Goal: Communication & Community: Answer question/provide support

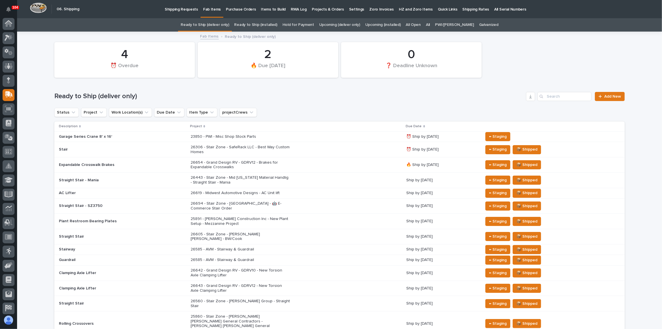
click at [351, 92] on h1 "Ready to Ship (deliver only)" at bounding box center [289, 96] width 470 height 8
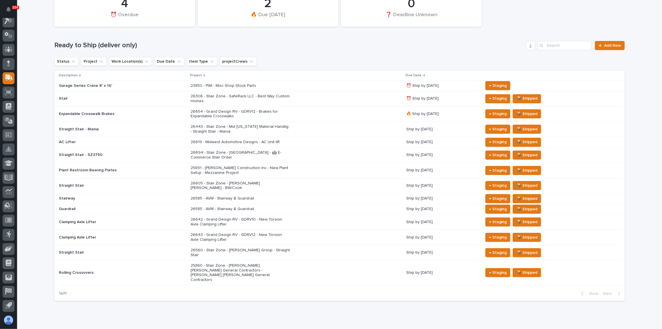
click at [307, 111] on div "26654 - Grand Design RV - GDRV12 - Brakes for Expandable Crosswalks" at bounding box center [297, 114] width 212 height 14
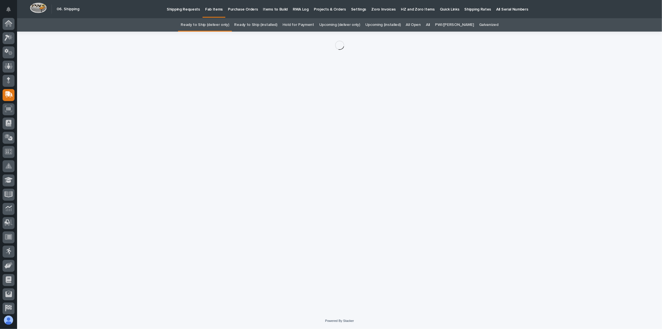
scroll to position [17, 0]
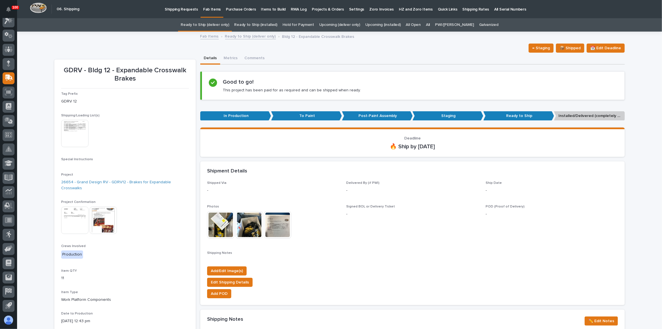
click at [65, 129] on img at bounding box center [74, 133] width 27 height 27
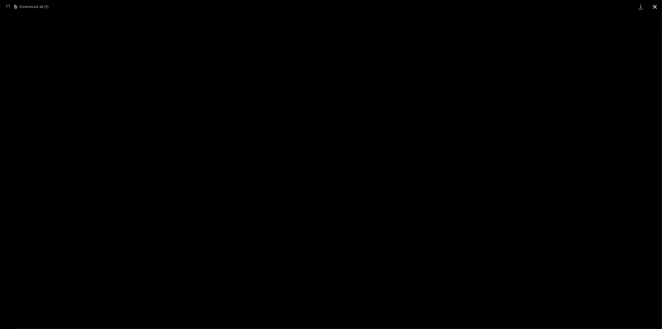
click at [653, 7] on button "Close gallery" at bounding box center [655, 6] width 14 height 13
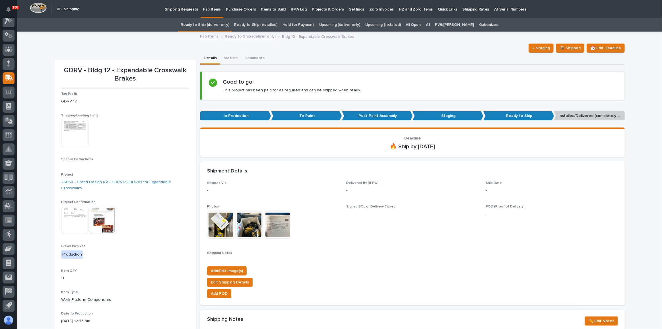
click at [218, 27] on link "Ready to Ship (deliver only)" at bounding box center [205, 24] width 48 height 13
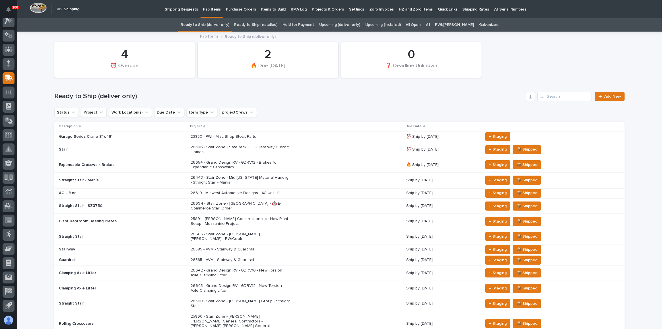
scroll to position [26, 0]
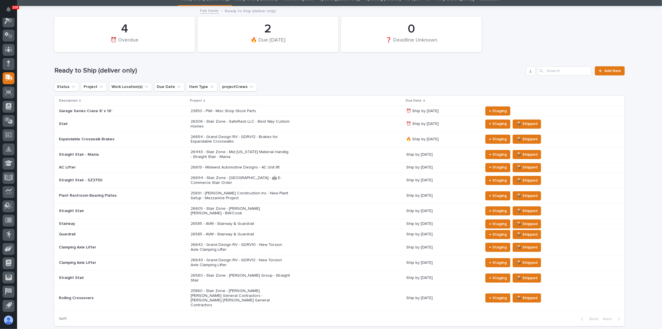
click at [336, 192] on div "25891 - [PERSON_NAME] Construction Inc - New Plant Setup - Mezzanine Project" at bounding box center [297, 196] width 212 height 14
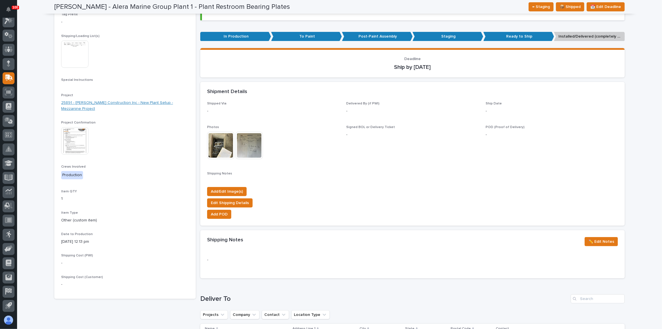
scroll to position [52, 0]
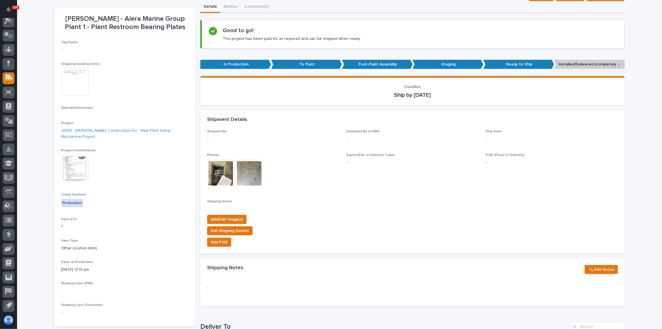
click at [61, 79] on img at bounding box center [74, 81] width 27 height 27
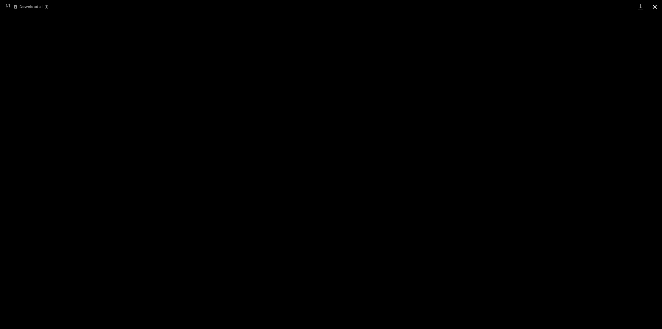
click at [654, 9] on button "Close gallery" at bounding box center [655, 6] width 14 height 13
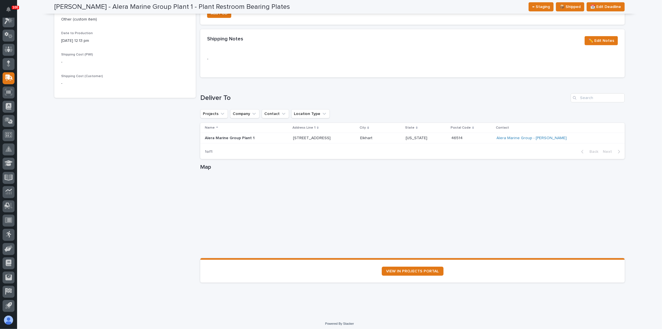
scroll to position [282, 0]
click at [553, 137] on link "Alera Marine Group - [PERSON_NAME]" at bounding box center [532, 136] width 70 height 5
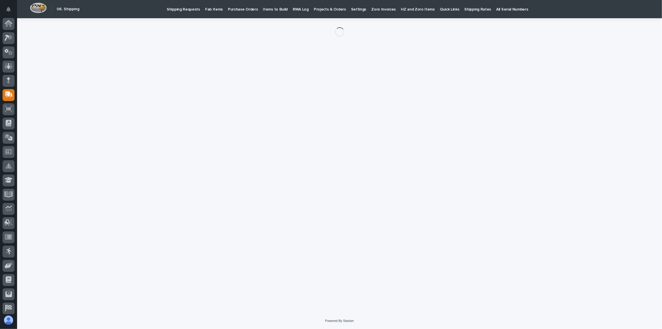
scroll to position [17, 0]
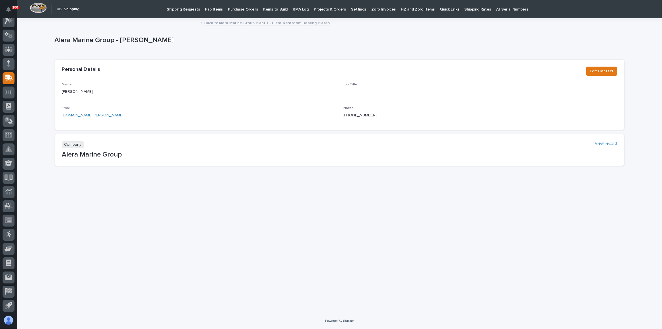
click at [209, 13] on link "Fab Items" at bounding box center [214, 9] width 23 height 18
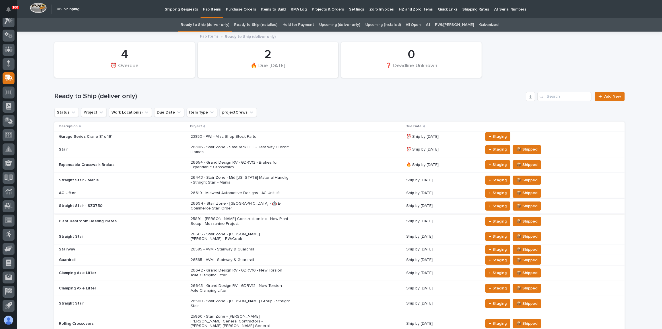
scroll to position [51, 0]
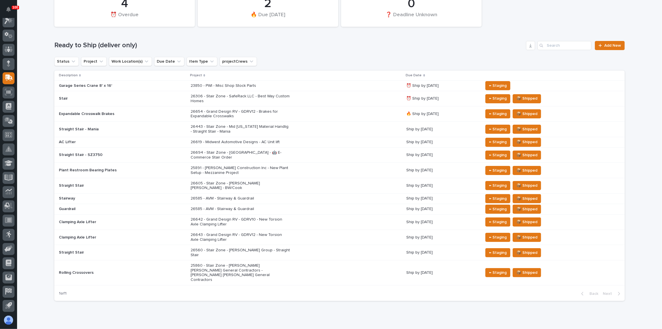
click at [311, 215] on div "26642 - Grand Design RV - GDRV10 - New Torsion Axle Clamping Lifter" at bounding box center [297, 222] width 212 height 14
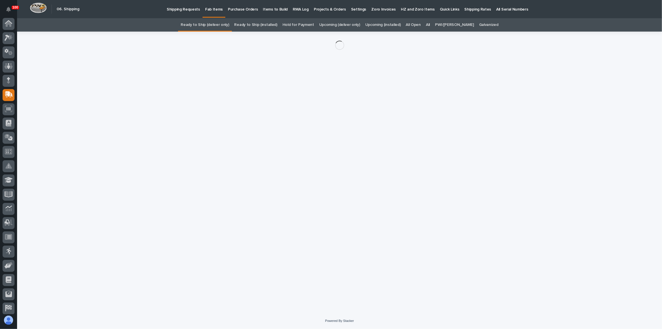
scroll to position [17, 0]
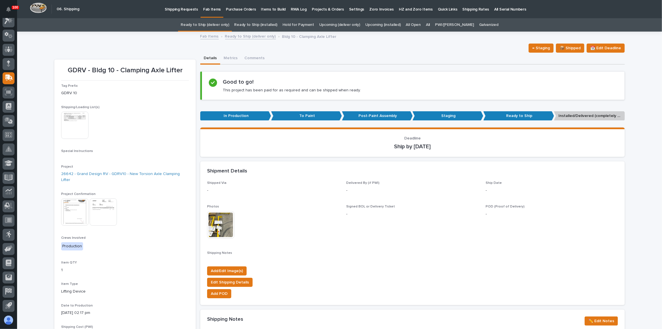
click at [78, 125] on img at bounding box center [74, 125] width 27 height 27
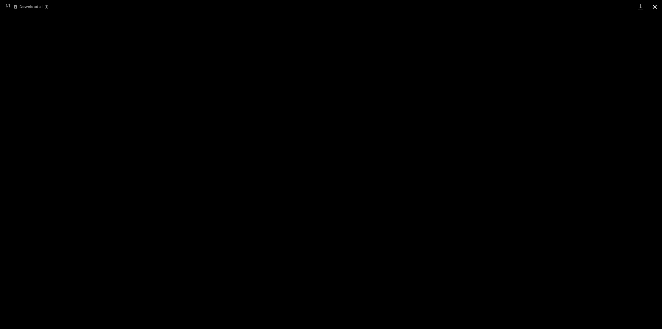
click at [657, 4] on button "Close gallery" at bounding box center [655, 6] width 14 height 13
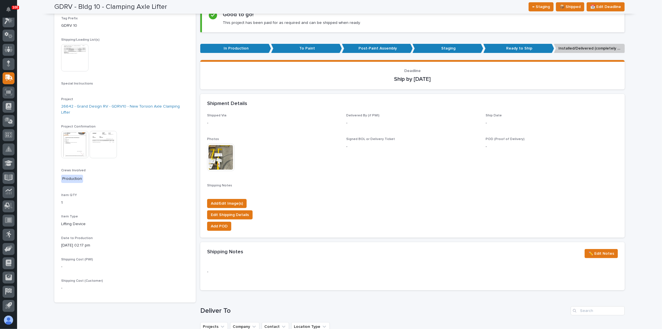
scroll to position [52, 0]
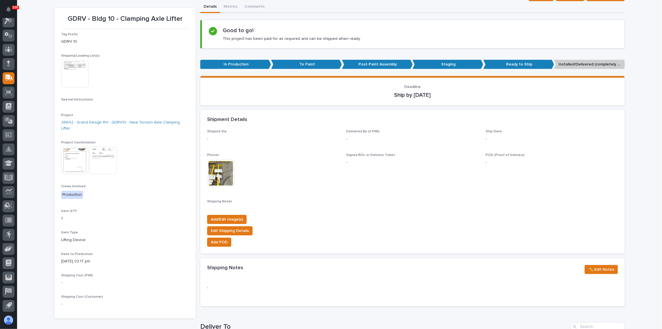
click at [71, 158] on img at bounding box center [74, 160] width 27 height 27
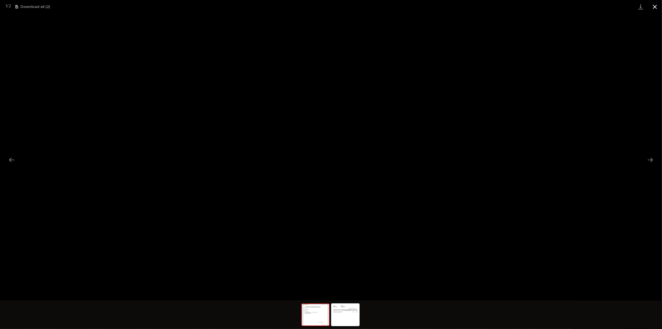
click at [655, 4] on button "Close gallery" at bounding box center [655, 6] width 14 height 13
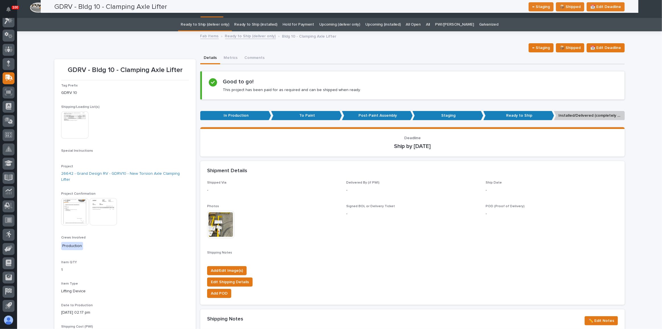
scroll to position [0, 0]
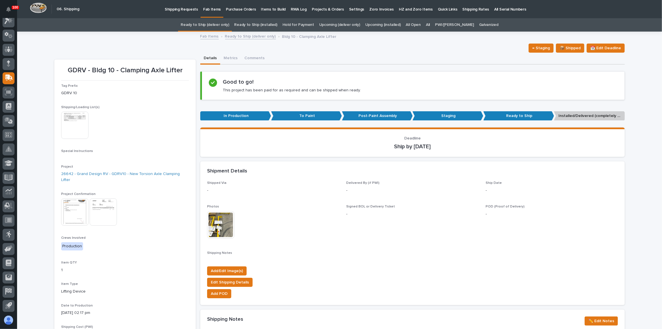
click at [224, 24] on link "Ready to Ship (deliver only)" at bounding box center [205, 24] width 48 height 13
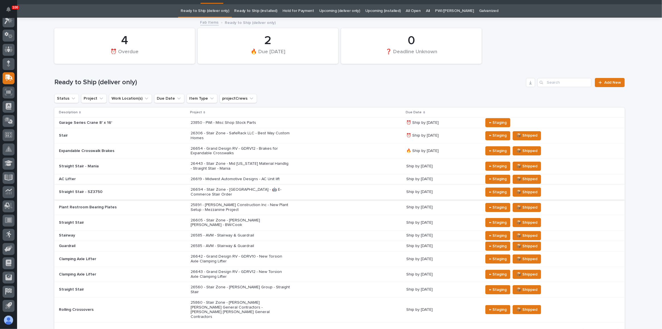
scroll to position [26, 0]
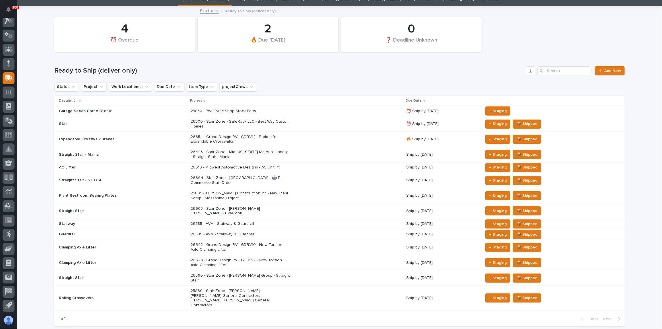
click at [315, 256] on div "26643 - Grand Design RV - GDRV12 - New Torsion Axle Clamping Lifter" at bounding box center [297, 263] width 212 height 14
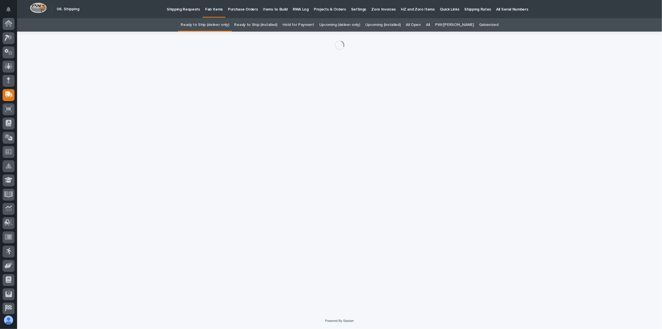
scroll to position [17, 0]
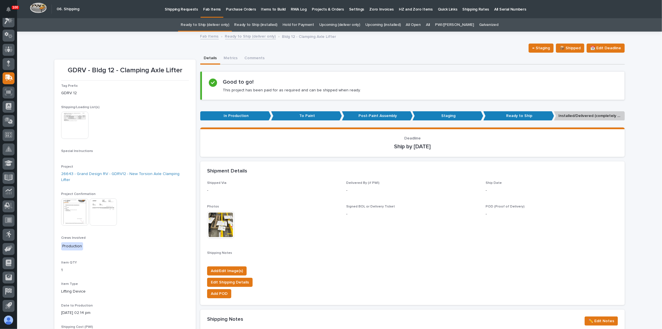
click at [71, 208] on img at bounding box center [74, 211] width 27 height 27
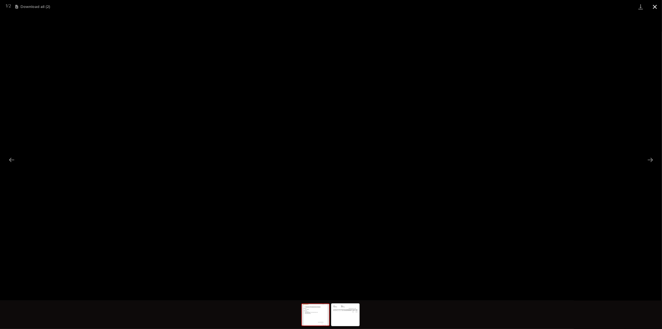
click at [653, 6] on button "Close gallery" at bounding box center [655, 6] width 14 height 13
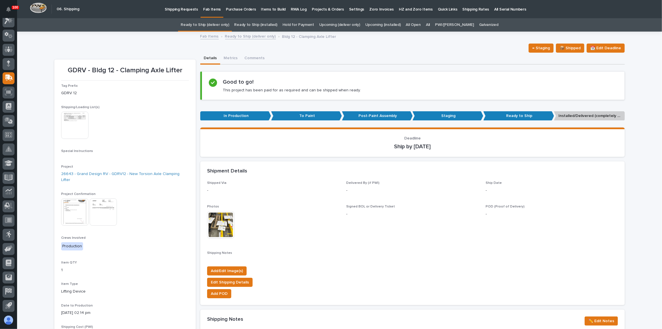
click at [66, 211] on img at bounding box center [74, 211] width 27 height 27
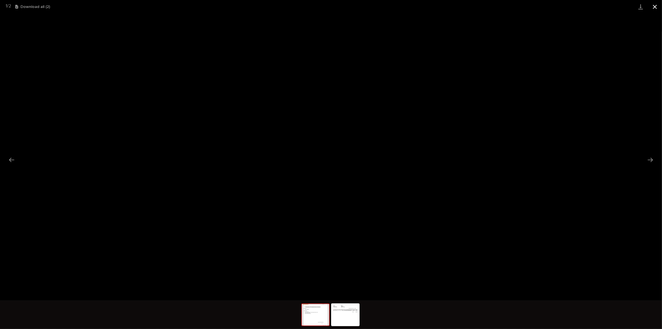
click at [657, 5] on button "Close gallery" at bounding box center [655, 6] width 14 height 13
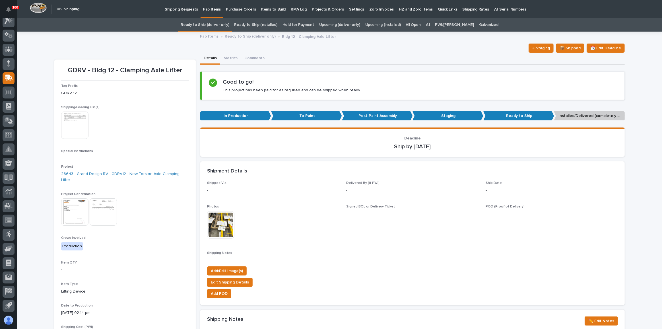
click at [430, 24] on link "All" at bounding box center [428, 24] width 4 height 13
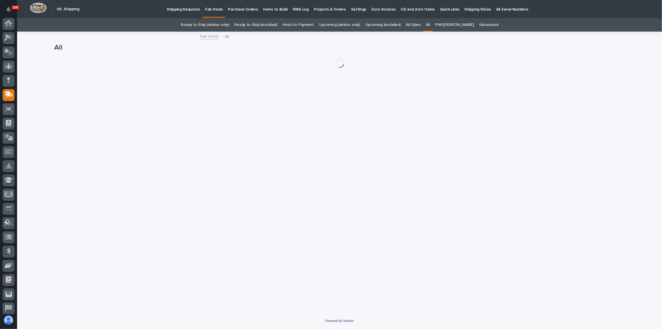
scroll to position [17, 0]
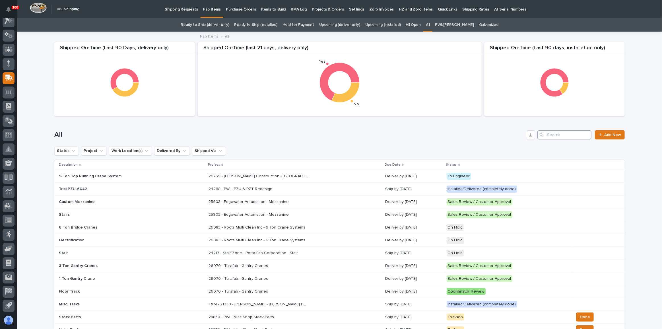
click at [579, 136] on input "Search" at bounding box center [565, 134] width 54 height 9
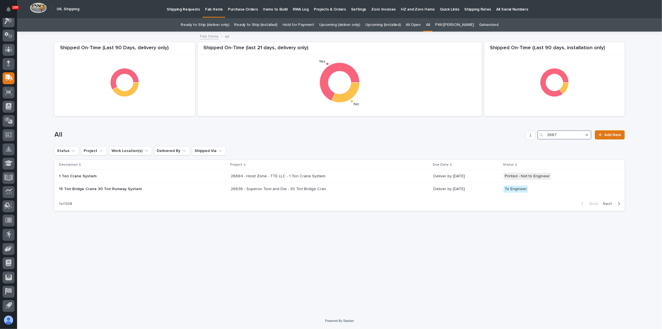
type input "26672"
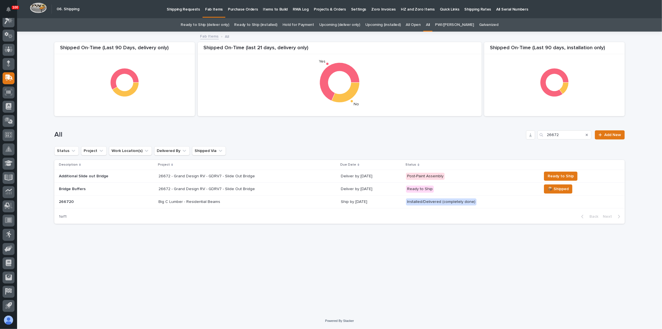
click at [305, 189] on div "26672 - Grand Design RV - GDRV7 - Slide Out Bridge 26672 - Grand Design RV - GD…" at bounding box center [248, 188] width 178 height 9
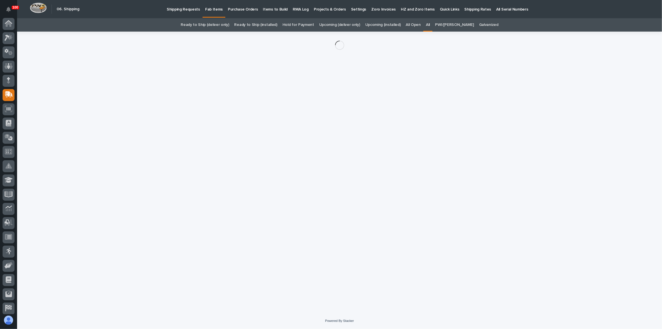
scroll to position [17, 0]
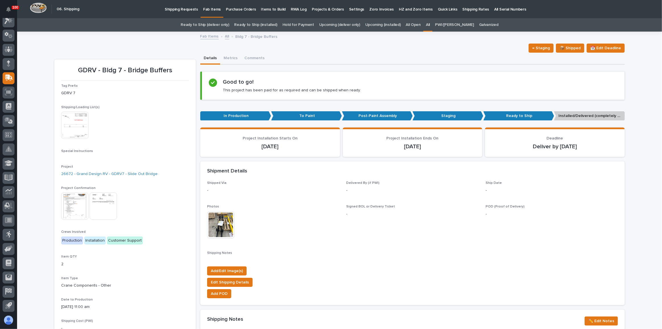
click at [76, 201] on img at bounding box center [74, 205] width 27 height 27
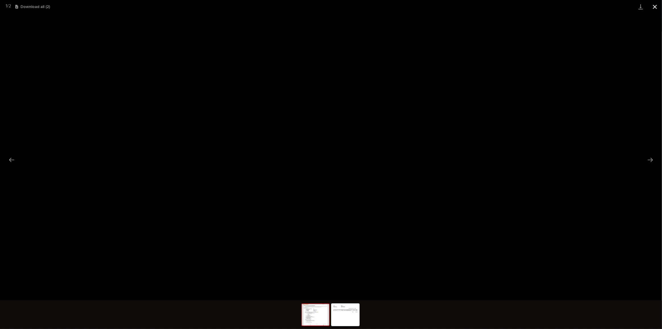
click at [656, 8] on button "Close gallery" at bounding box center [655, 6] width 14 height 13
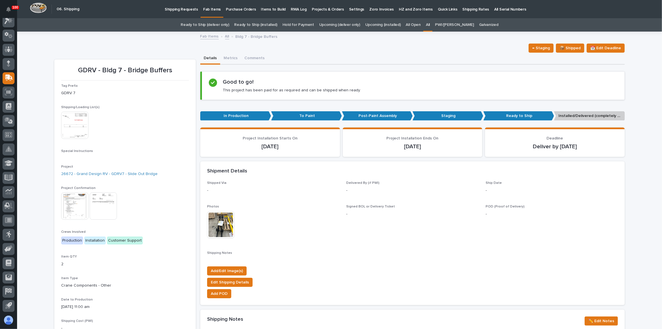
click at [199, 25] on link "Ready to Ship (deliver only)" at bounding box center [205, 24] width 48 height 13
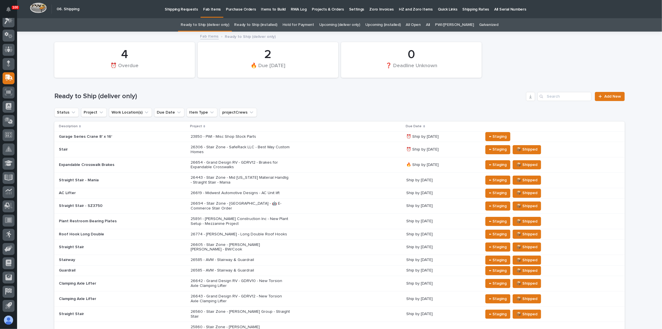
click at [187, 11] on p "Shipping Requests" at bounding box center [181, 6] width 33 height 12
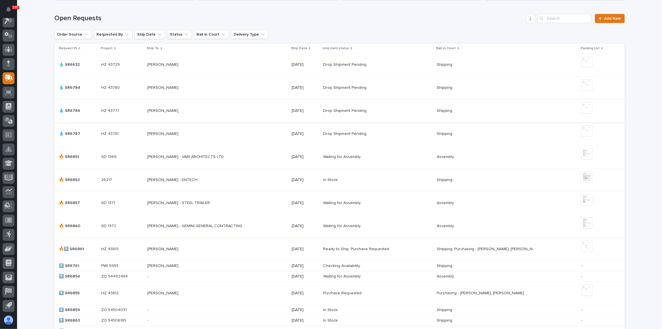
scroll to position [155, 0]
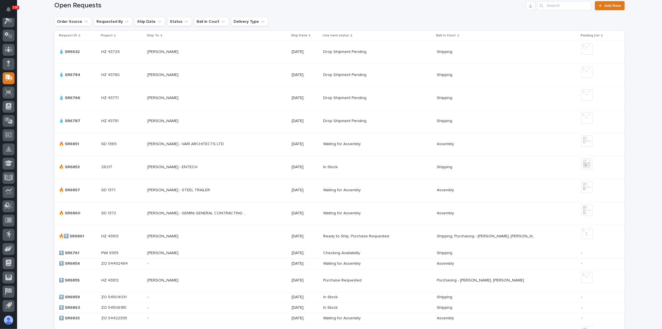
click at [245, 145] on p at bounding box center [197, 144] width 100 height 5
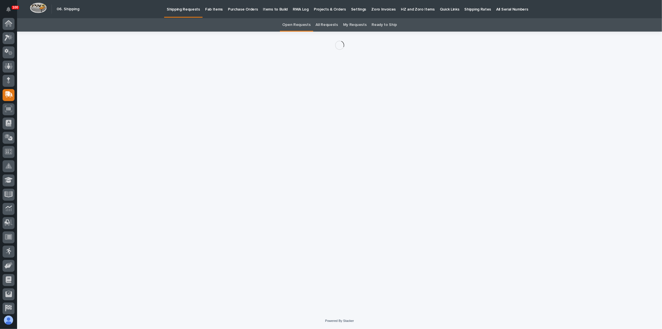
scroll to position [17, 0]
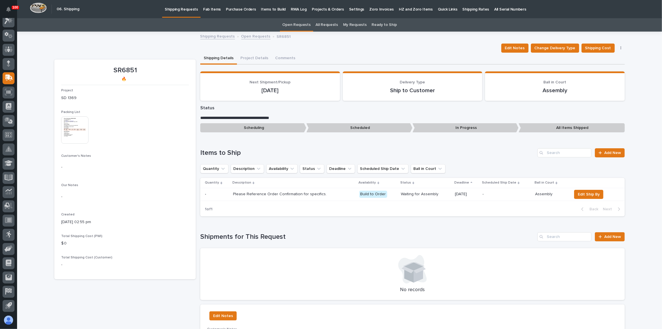
click at [65, 120] on img at bounding box center [74, 129] width 27 height 27
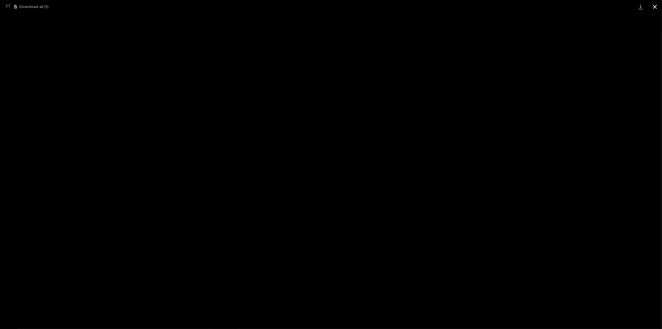
click at [656, 7] on button "Close gallery" at bounding box center [655, 6] width 14 height 13
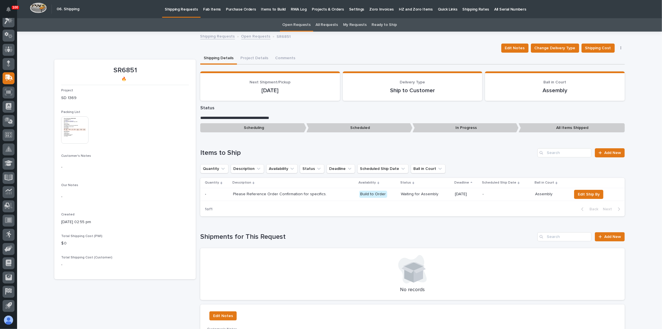
click at [68, 136] on img at bounding box center [74, 129] width 27 height 27
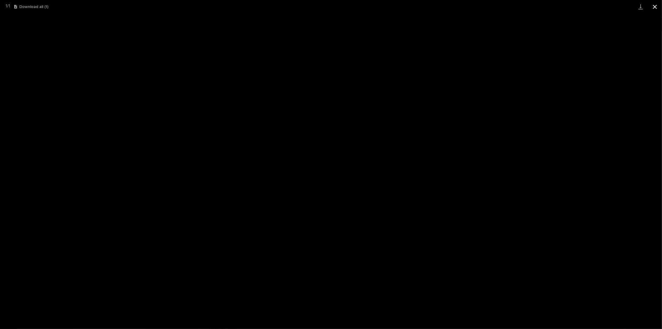
click at [656, 7] on button "Close gallery" at bounding box center [655, 6] width 14 height 13
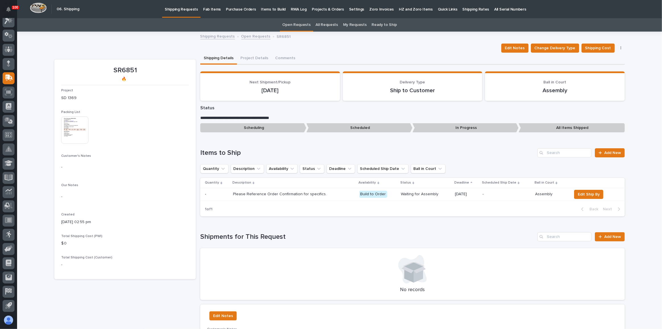
click at [175, 9] on p "Shipping Requests" at bounding box center [181, 6] width 33 height 12
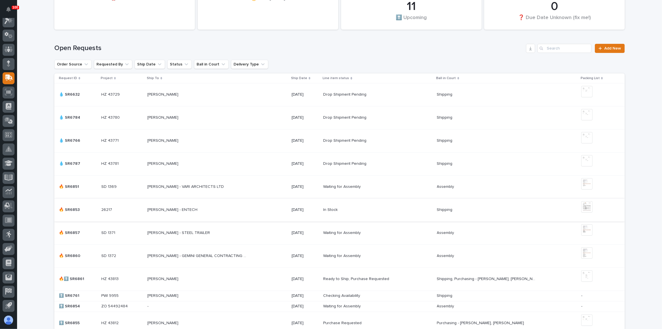
scroll to position [129, 0]
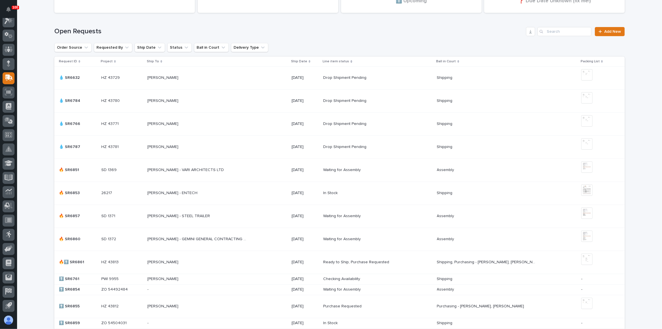
click at [223, 214] on p at bounding box center [197, 216] width 100 height 5
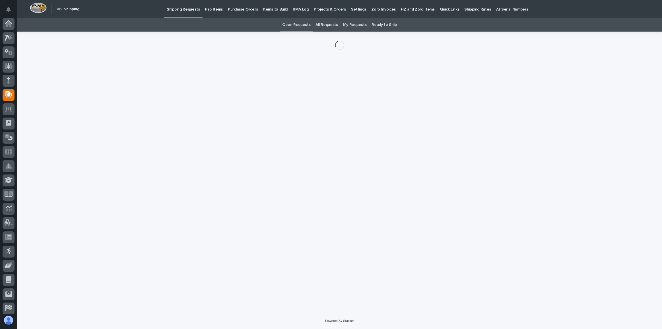
scroll to position [17, 0]
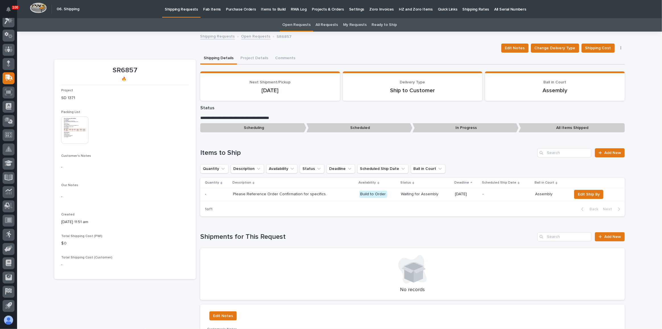
click at [72, 133] on img at bounding box center [74, 129] width 27 height 27
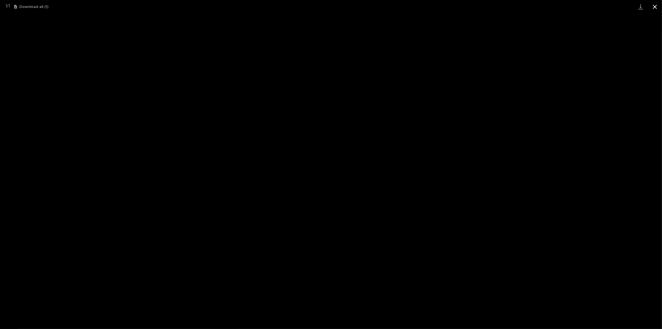
click at [655, 6] on button "Close gallery" at bounding box center [655, 6] width 14 height 13
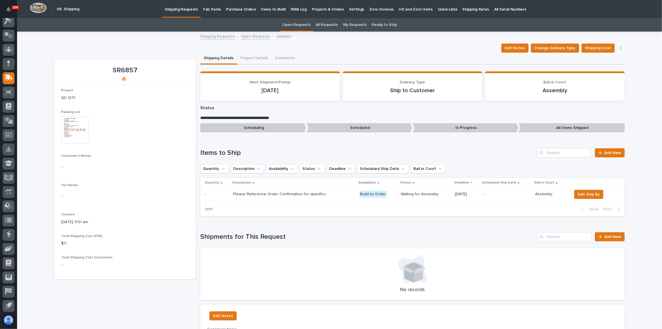
click at [174, 12] on link "Shipping Requests" at bounding box center [181, 8] width 38 height 17
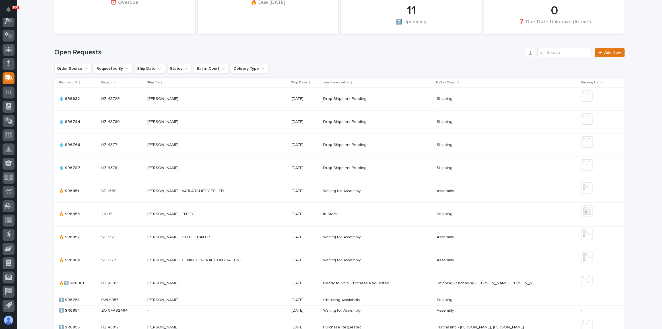
scroll to position [155, 0]
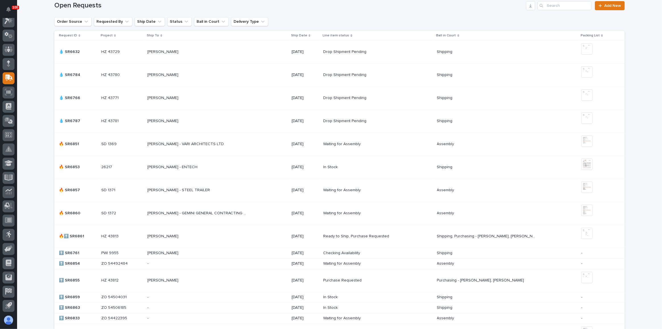
click at [267, 213] on div "[PERSON_NAME] - GEMINI GENERAL CONTRACTING LLC [PERSON_NAME] - GEMINI GENERAL C…" at bounding box center [217, 213] width 140 height 9
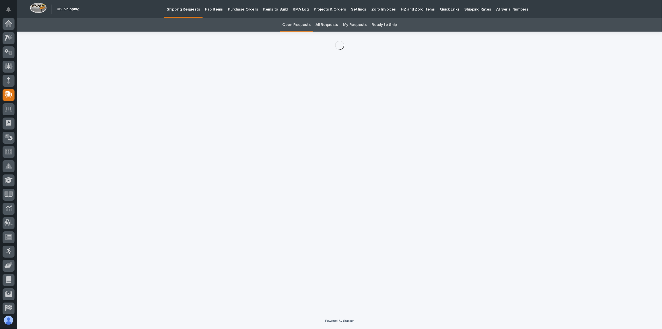
scroll to position [17, 0]
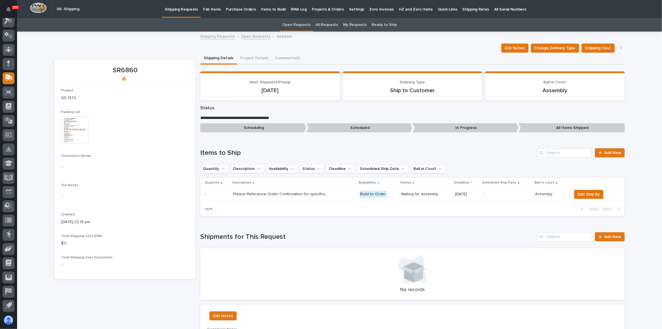
click at [66, 120] on img at bounding box center [74, 129] width 27 height 27
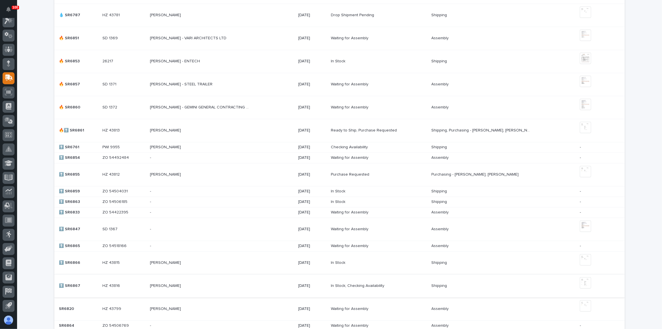
scroll to position [225, 0]
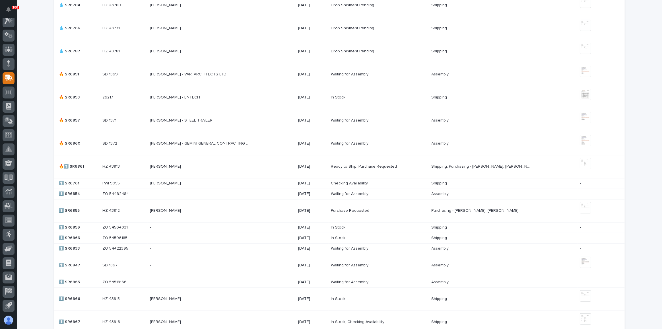
click at [228, 123] on div "[PERSON_NAME] - STEEL TRAILER [PERSON_NAME] - STEEL TRAILER" at bounding box center [222, 120] width 144 height 9
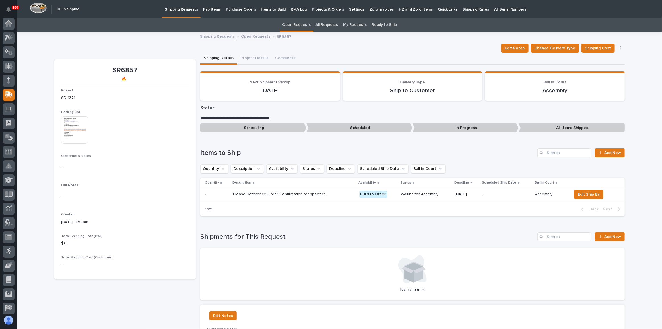
scroll to position [17, 0]
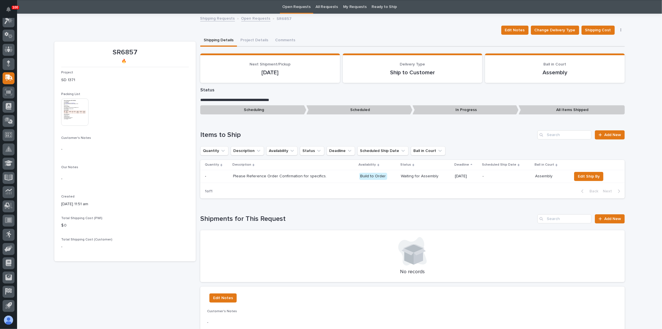
click at [68, 115] on img at bounding box center [74, 112] width 27 height 27
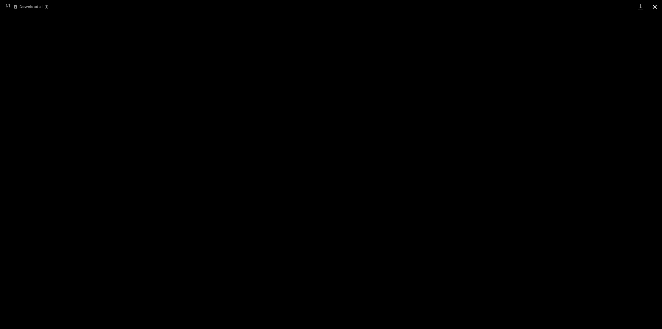
click at [654, 5] on button "Close gallery" at bounding box center [655, 6] width 14 height 13
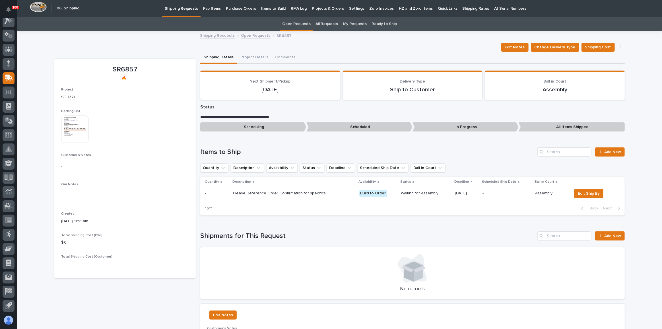
scroll to position [0, 0]
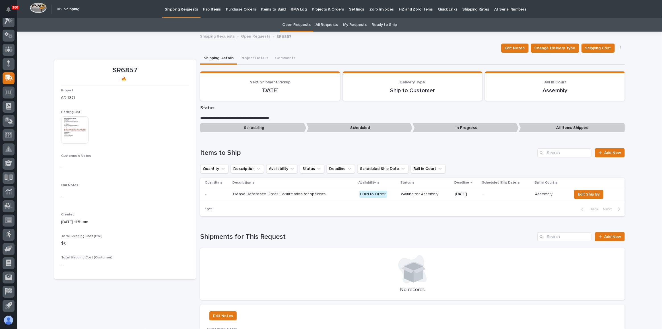
click at [186, 11] on p "Shipping Requests" at bounding box center [181, 6] width 33 height 12
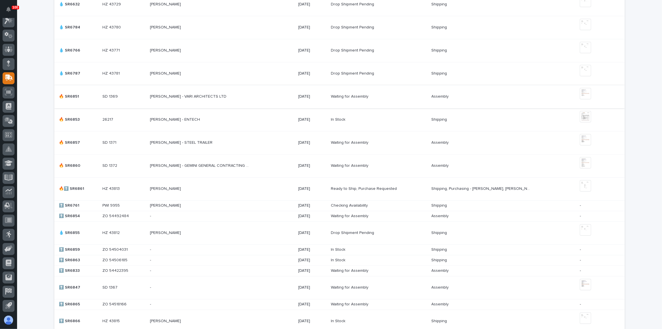
scroll to position [207, 0]
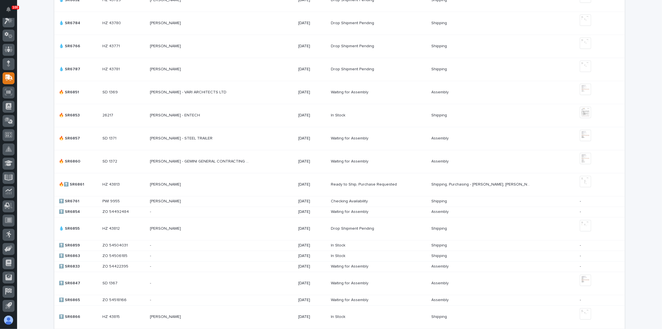
click at [264, 93] on div "[PERSON_NAME] - VARI ARCHITECTS LTD [PERSON_NAME] - VARI ARCHITECTS LTD" at bounding box center [222, 92] width 144 height 9
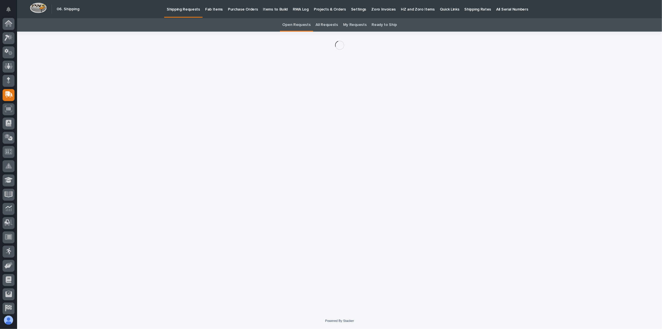
scroll to position [17, 0]
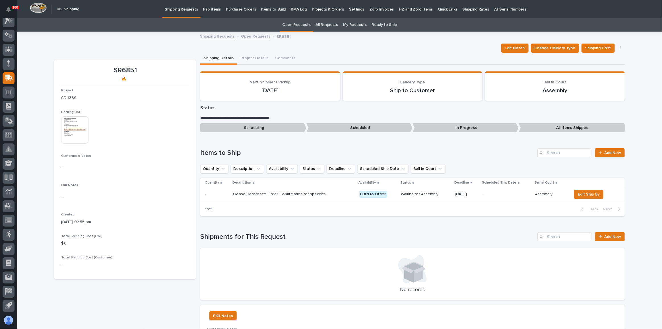
click at [69, 132] on img at bounding box center [74, 129] width 27 height 27
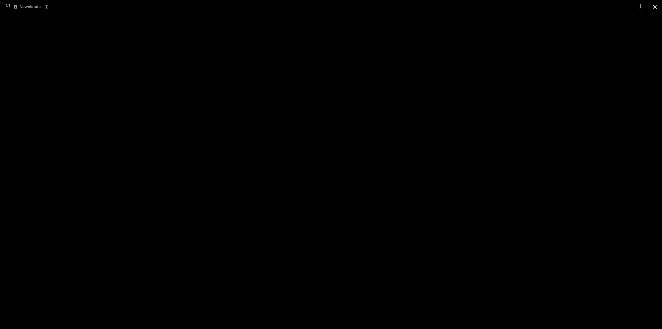
click at [654, 7] on button "Close gallery" at bounding box center [655, 6] width 14 height 13
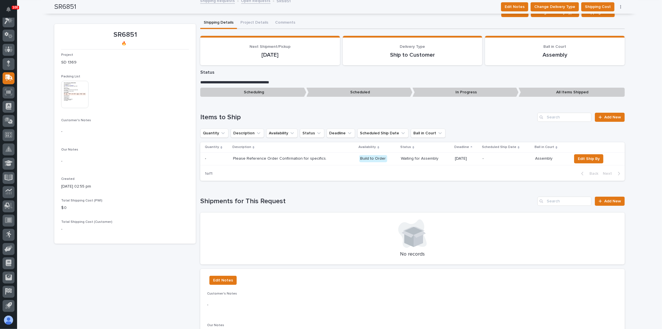
scroll to position [0, 0]
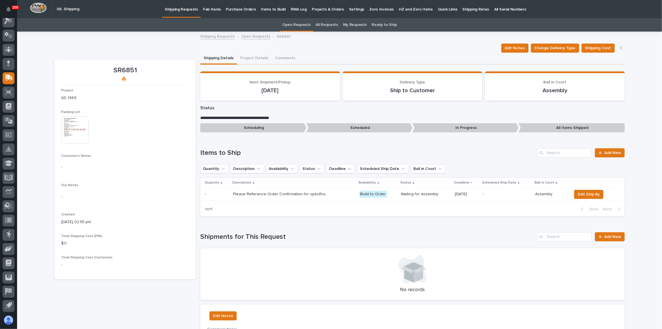
click at [177, 10] on p "Shipping Requests" at bounding box center [181, 6] width 33 height 12
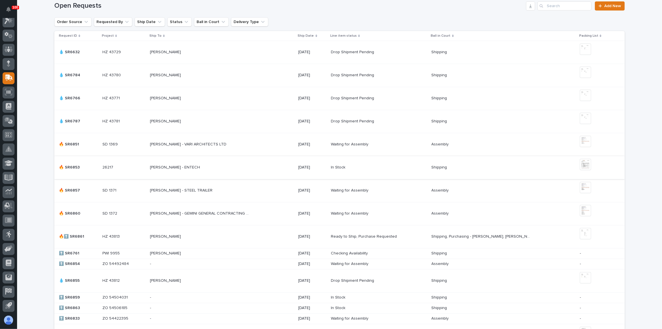
scroll to position [155, 0]
click at [241, 174] on td "[PERSON_NAME] - ENTECH [PERSON_NAME] - ENTECH" at bounding box center [222, 167] width 149 height 23
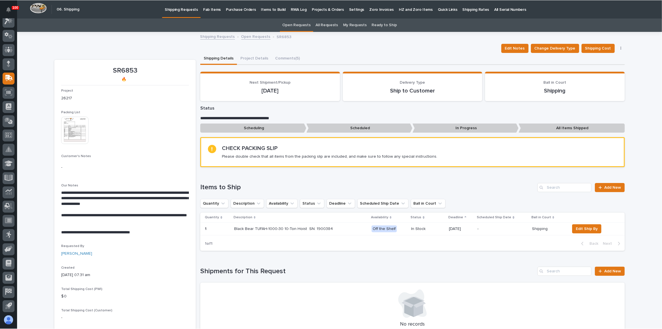
scroll to position [17, 0]
click at [176, 6] on p "Shipping Requests" at bounding box center [181, 6] width 33 height 12
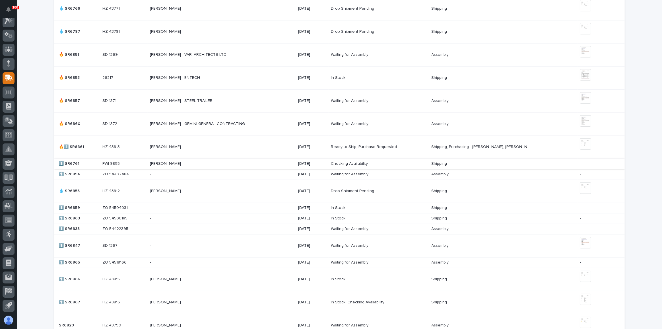
scroll to position [207, 0]
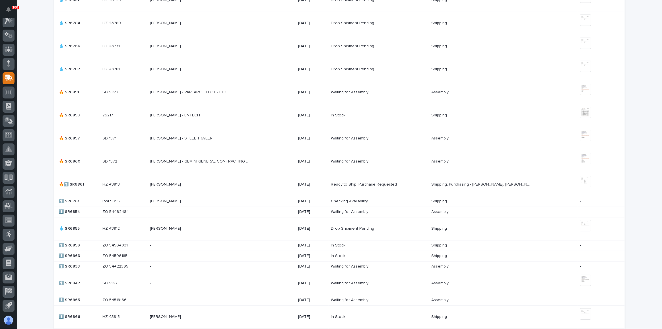
click at [133, 91] on p at bounding box center [123, 92] width 43 height 5
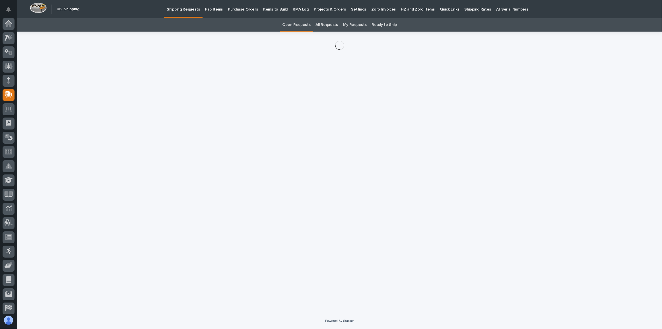
scroll to position [17, 0]
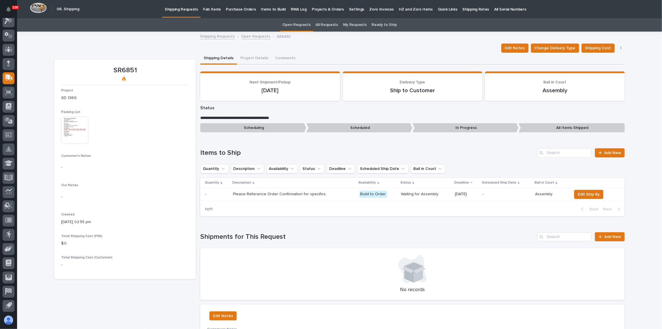
click at [168, 7] on p "Shipping Requests" at bounding box center [181, 6] width 33 height 12
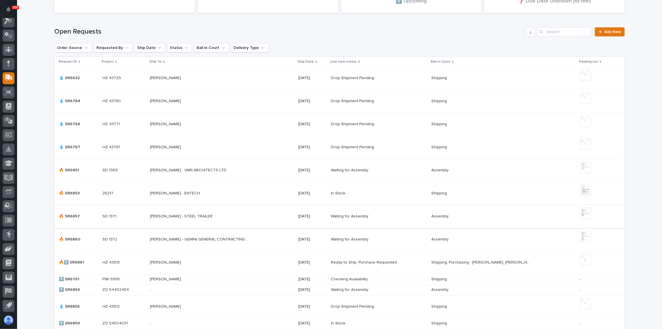
scroll to position [129, 0]
click at [255, 168] on div "[PERSON_NAME] - VARI ARCHITECTS LTD [PERSON_NAME] - VARI ARCHITECTS LTD" at bounding box center [222, 169] width 144 height 9
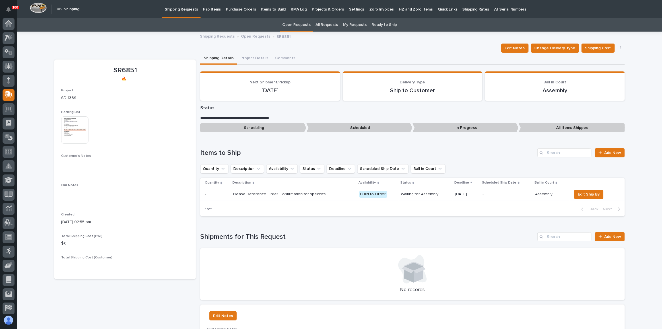
scroll to position [17, 0]
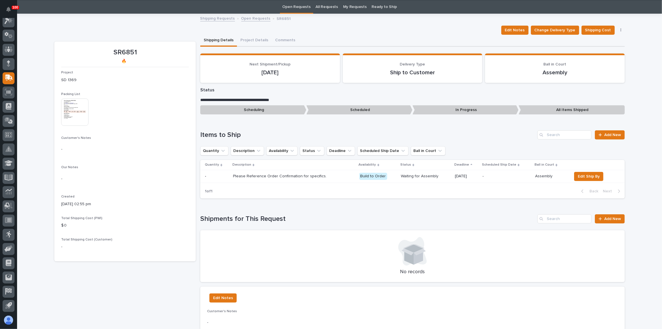
click at [78, 111] on img at bounding box center [74, 112] width 27 height 27
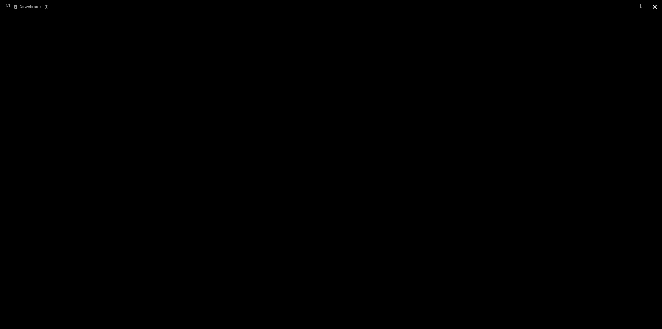
click at [659, 5] on button "Close gallery" at bounding box center [655, 6] width 14 height 13
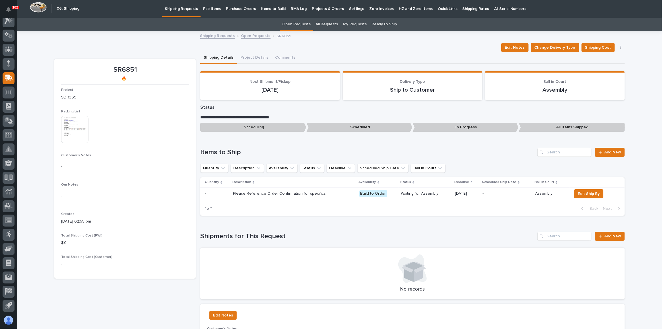
scroll to position [0, 0]
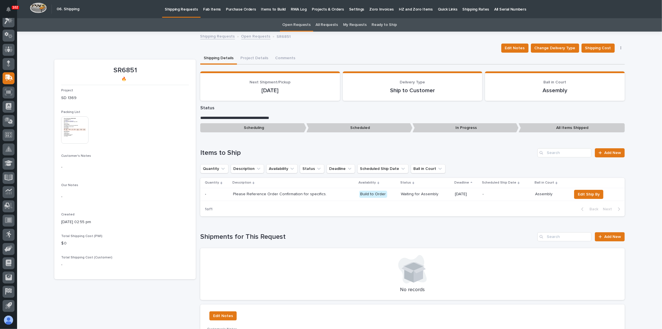
click at [187, 7] on p "Shipping Requests" at bounding box center [181, 6] width 33 height 12
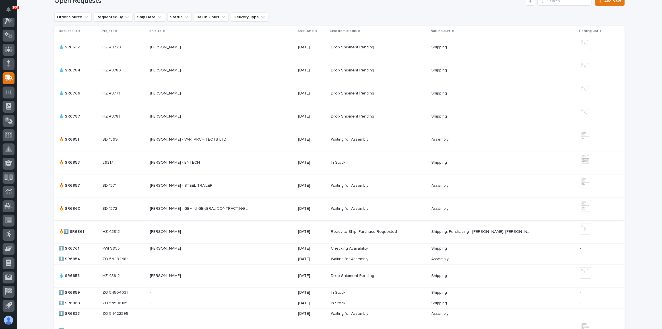
scroll to position [181, 0]
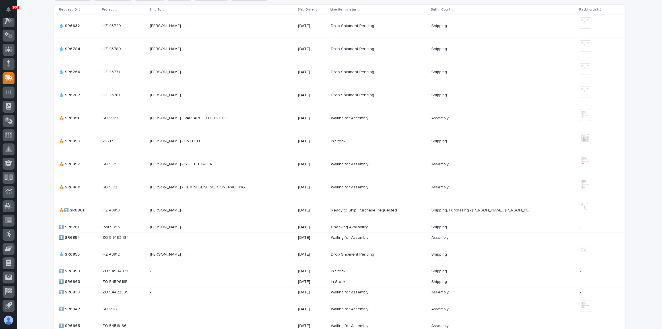
click at [252, 141] on div "[PERSON_NAME] - ENTECH [PERSON_NAME] - ENTECH" at bounding box center [222, 141] width 144 height 9
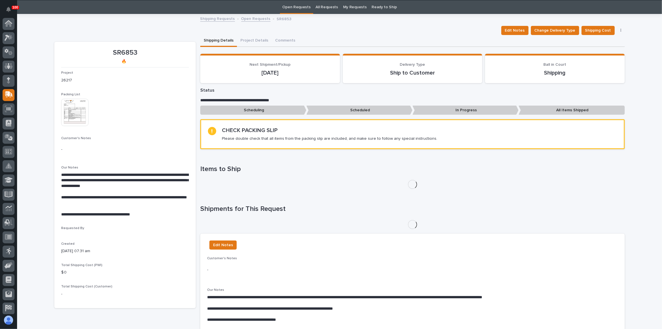
scroll to position [18, 0]
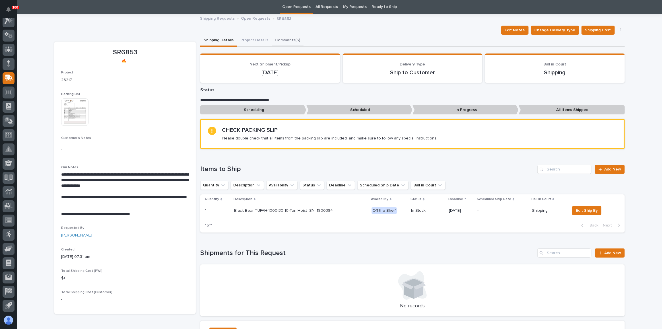
click at [294, 42] on button "Comments (6)" at bounding box center [288, 41] width 32 height 12
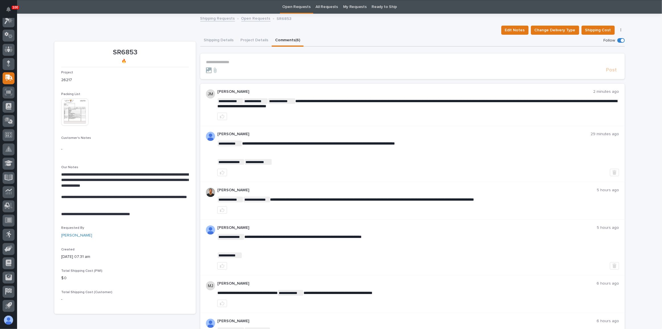
click at [220, 61] on p "**********" at bounding box center [412, 62] width 413 height 5
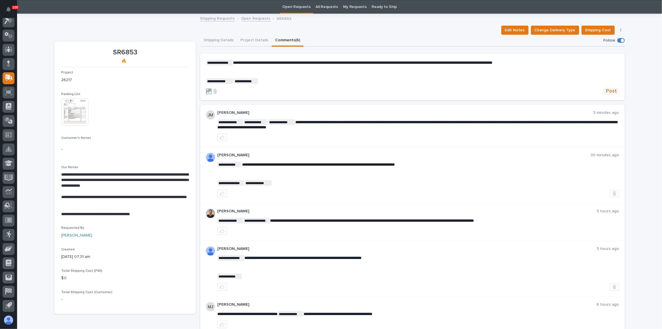
click at [606, 89] on span "Post" at bounding box center [611, 91] width 11 height 7
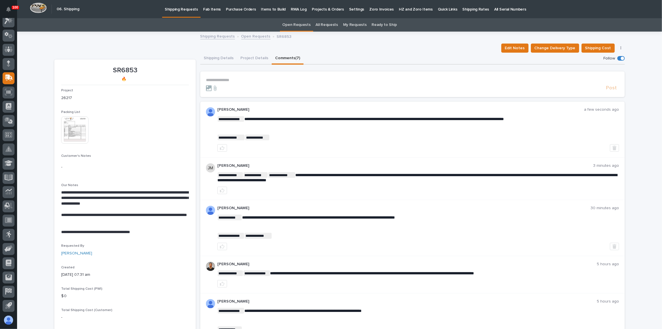
click at [185, 12] on link "Shipping Requests" at bounding box center [181, 8] width 38 height 17
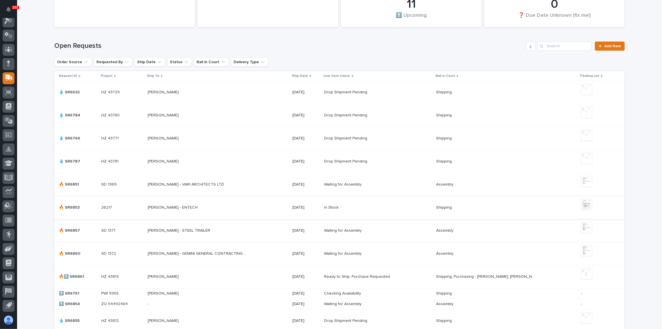
scroll to position [129, 0]
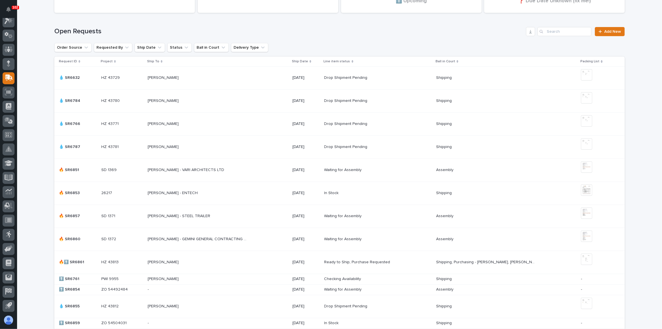
click at [238, 216] on p at bounding box center [198, 216] width 100 height 5
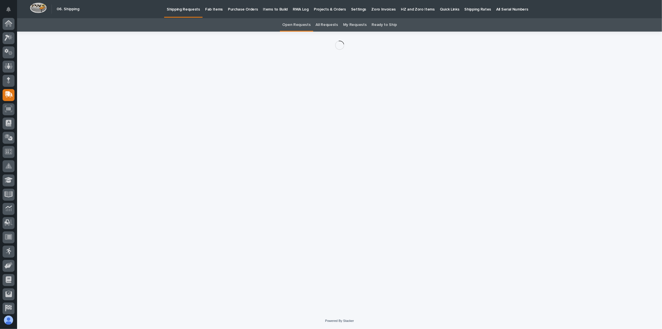
scroll to position [17, 0]
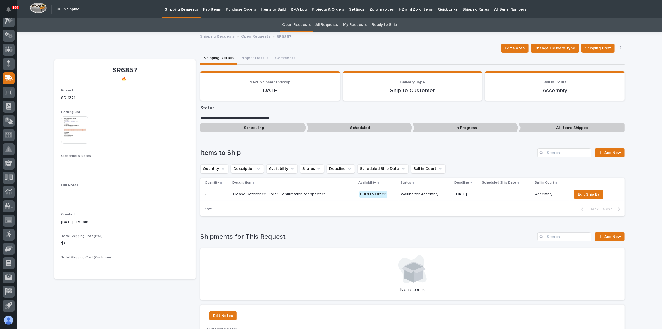
click at [69, 135] on img at bounding box center [74, 129] width 27 height 27
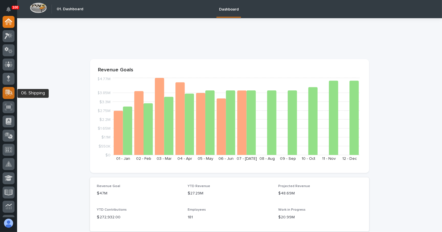
click at [5, 93] on icon at bounding box center [8, 92] width 7 height 5
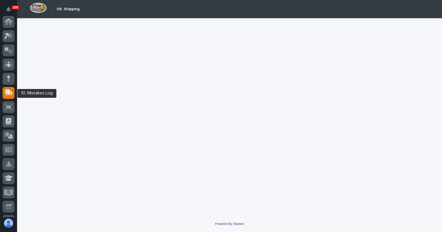
scroll to position [71, 0]
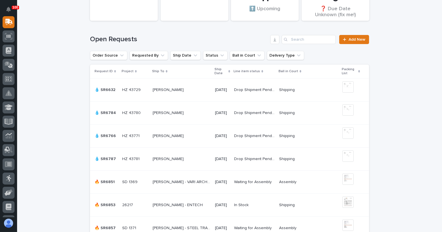
scroll to position [129, 0]
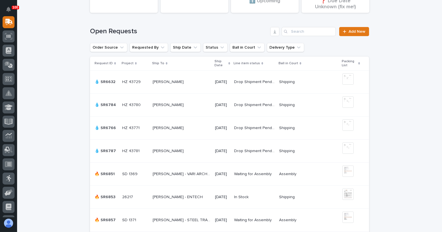
click at [209, 173] on td "[PERSON_NAME] - VARI ARCHITECTS LTD [PERSON_NAME] - VARI ARCHITECTS LTD" at bounding box center [181, 174] width 63 height 23
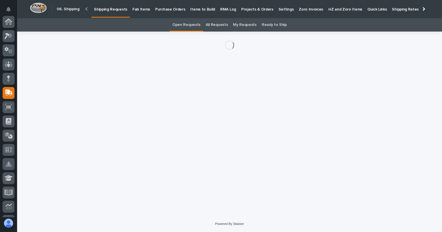
scroll to position [71, 0]
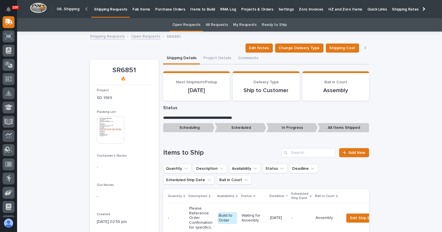
click at [115, 130] on img at bounding box center [110, 129] width 27 height 27
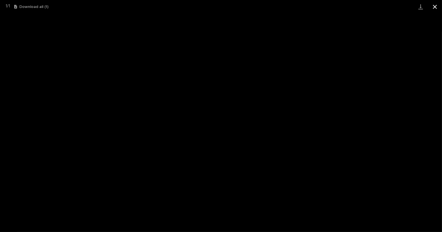
click at [436, 5] on button "Close gallery" at bounding box center [435, 6] width 14 height 13
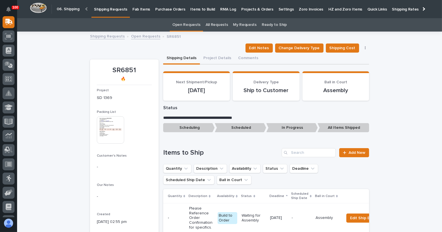
click at [110, 9] on p "Shipping Requests" at bounding box center [110, 6] width 33 height 12
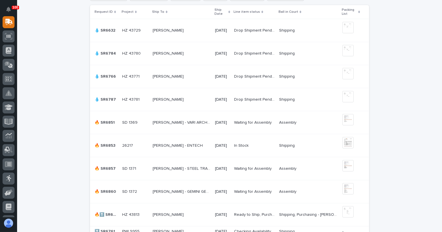
scroll to position [181, 0]
click at [202, 163] on td "[PERSON_NAME] - STEEL TRAILER [PERSON_NAME] - STEEL TRAILER" at bounding box center [181, 168] width 63 height 23
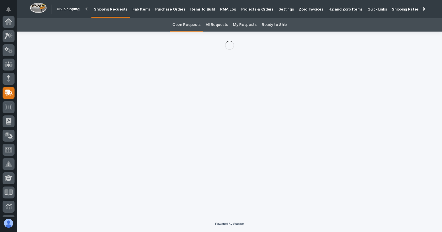
scroll to position [71, 0]
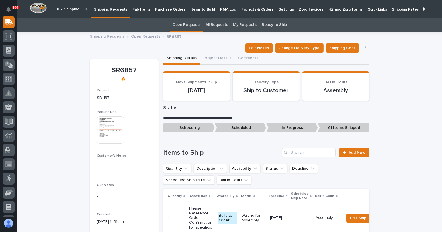
click at [111, 132] on img at bounding box center [110, 129] width 27 height 27
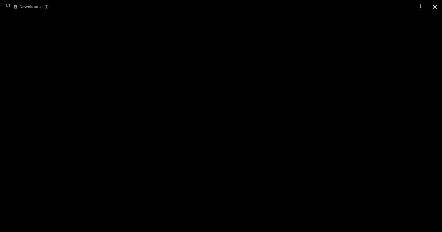
click at [435, 9] on button "Close gallery" at bounding box center [435, 6] width 14 height 13
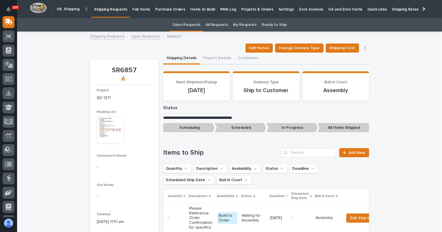
click at [111, 10] on p "Shipping Requests" at bounding box center [110, 6] width 33 height 12
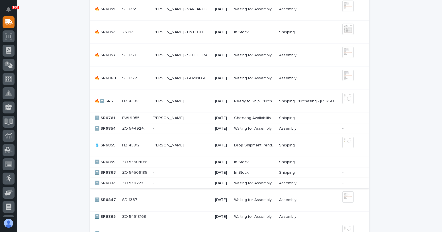
scroll to position [310, 0]
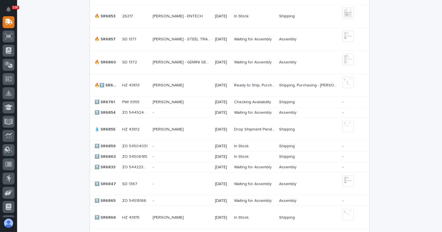
click at [145, 60] on p at bounding box center [135, 62] width 26 height 5
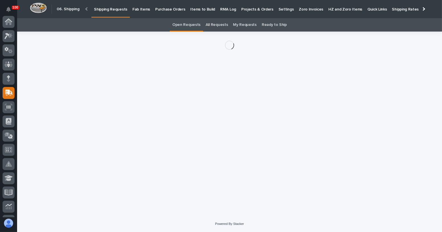
scroll to position [71, 0]
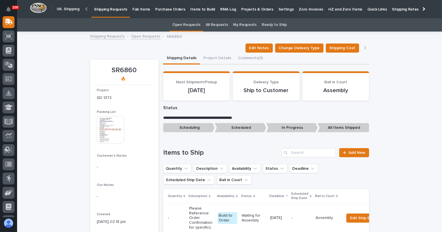
click at [115, 135] on img at bounding box center [110, 129] width 27 height 27
